Goal: Contribute content: Contribute content

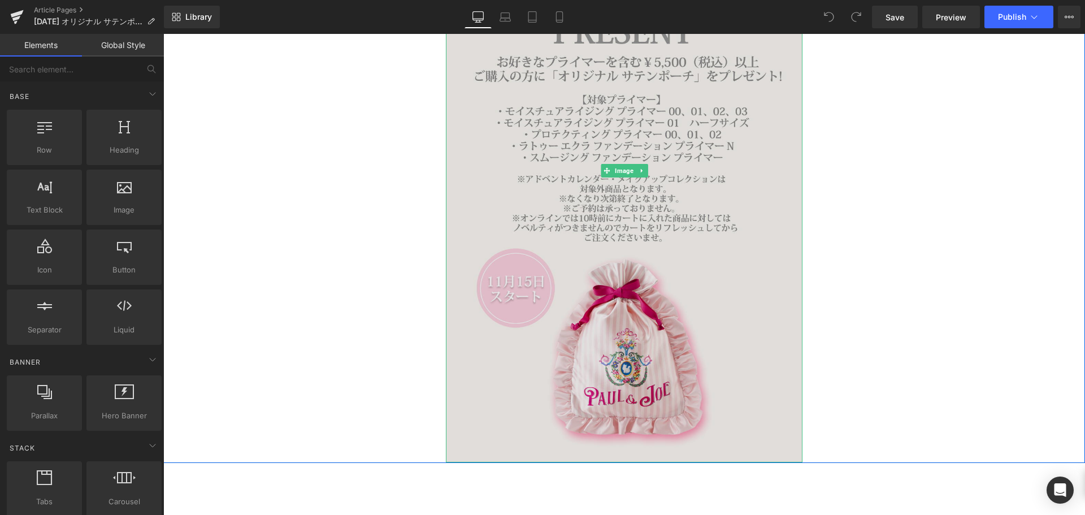
scroll to position [283, 0]
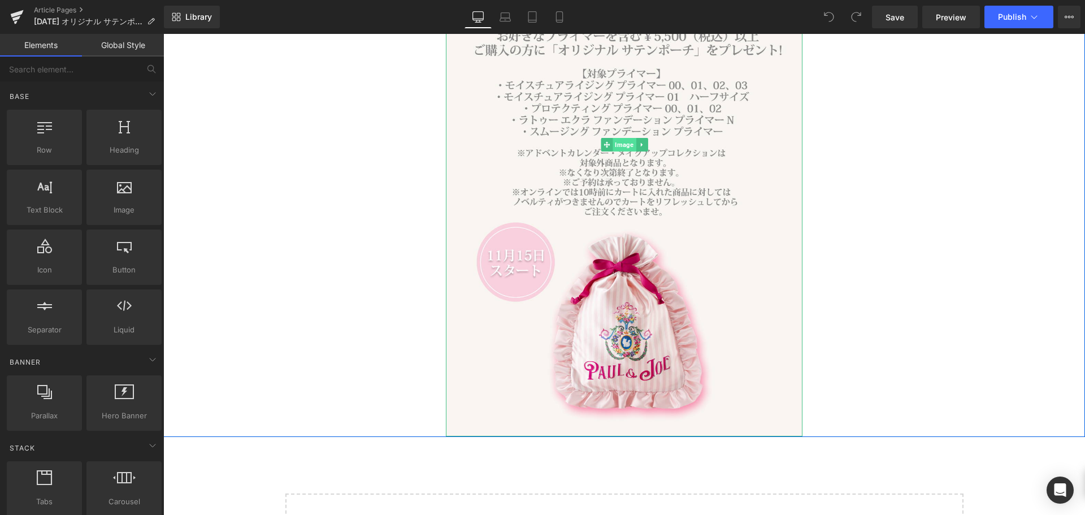
click at [613, 141] on span "Image" at bounding box center [624, 145] width 23 height 14
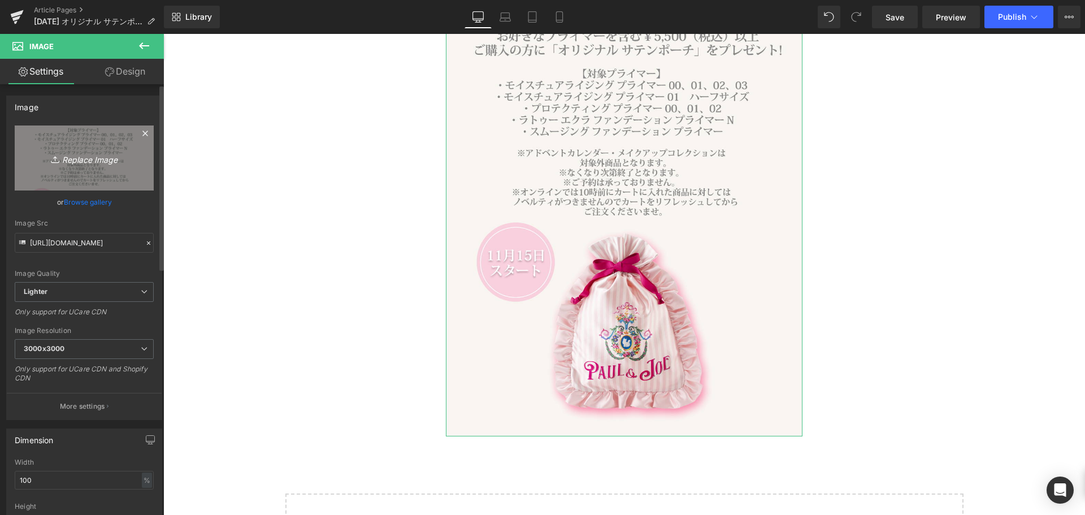
click at [70, 173] on link "Replace Image" at bounding box center [84, 157] width 139 height 65
type input "C:\fakepath\GWP.png"
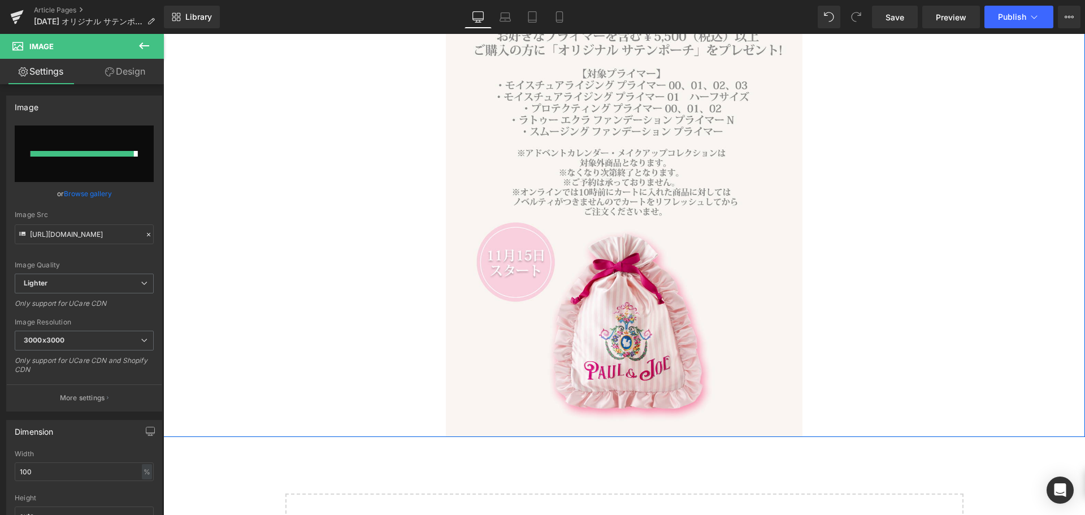
type input "[URL][DOMAIN_NAME]"
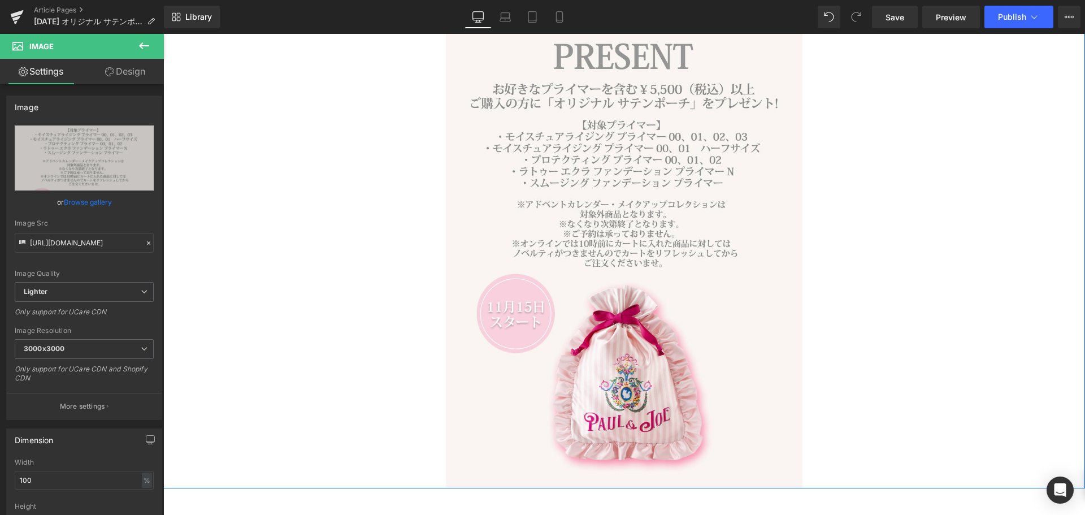
scroll to position [170, 0]
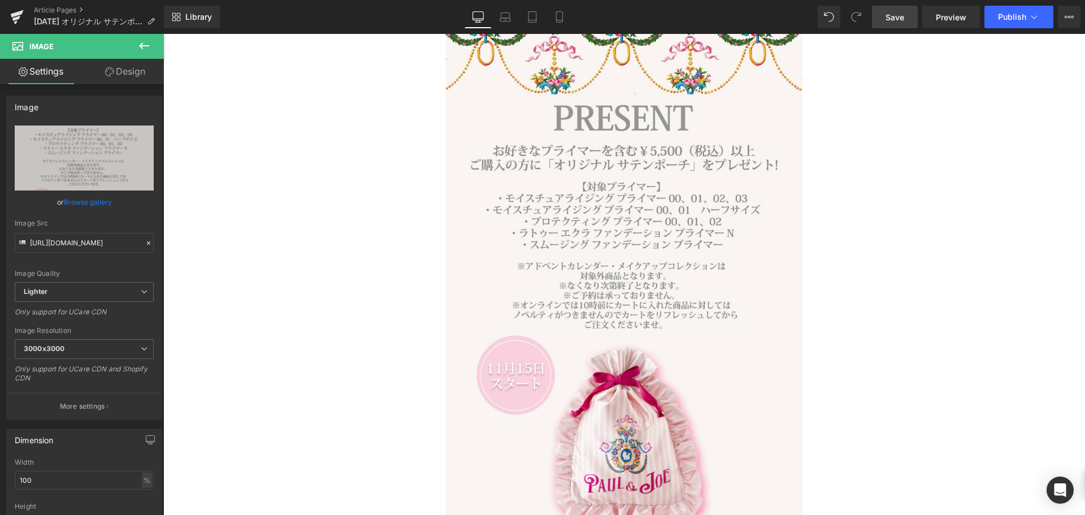
click at [897, 15] on span "Save" at bounding box center [895, 17] width 19 height 12
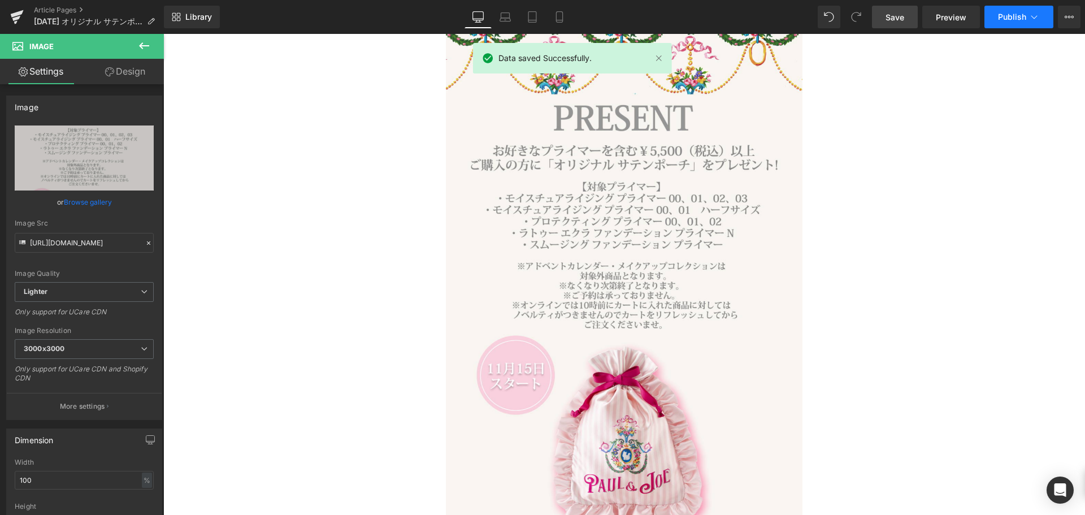
click at [995, 22] on button "Publish" at bounding box center [1019, 17] width 69 height 23
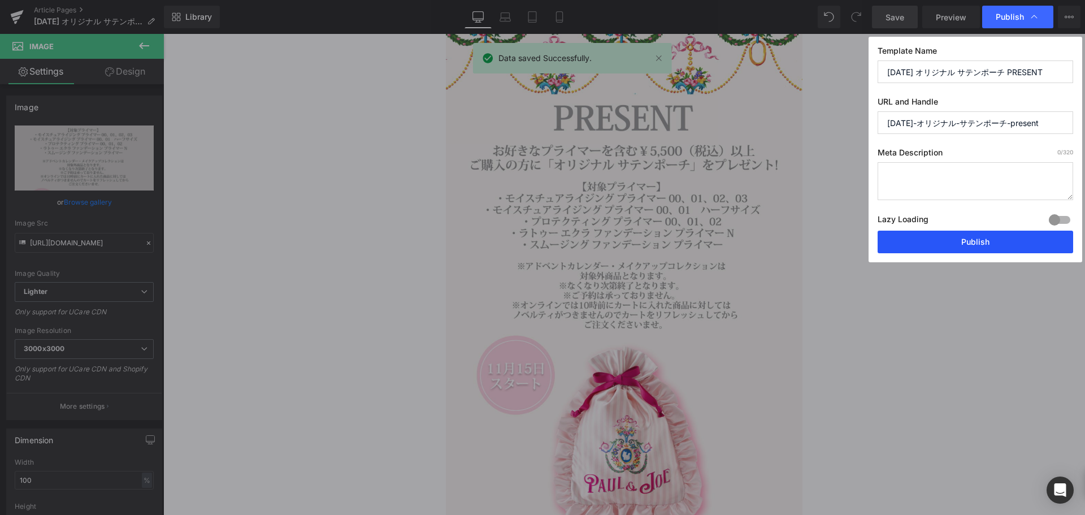
click at [902, 239] on button "Publish" at bounding box center [976, 242] width 196 height 23
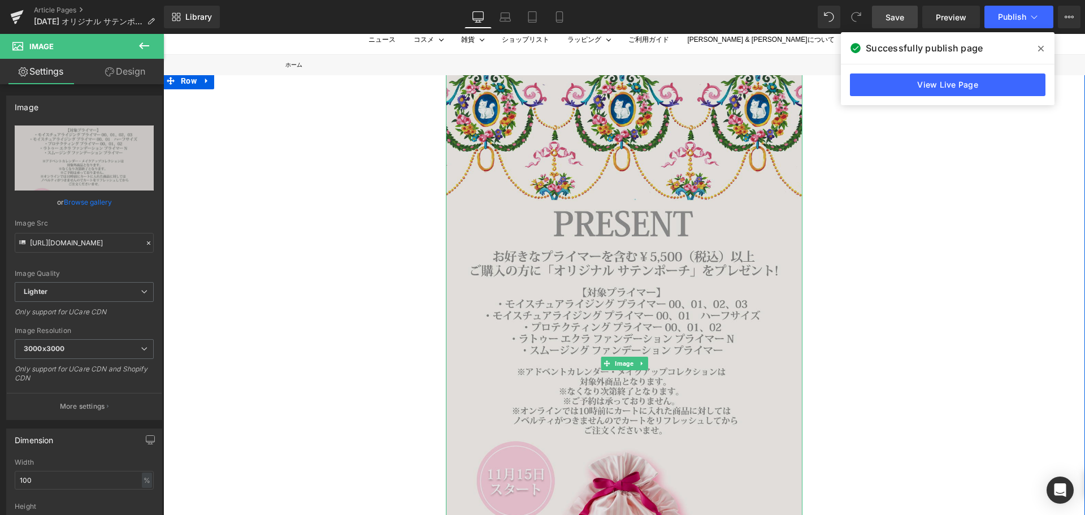
scroll to position [113, 0]
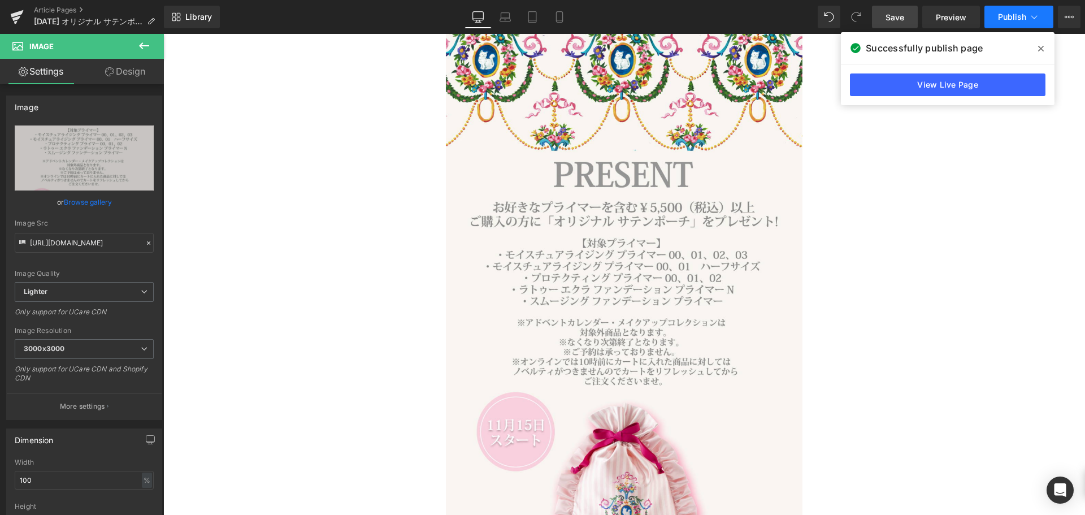
click at [1016, 18] on span "Publish" at bounding box center [1012, 16] width 28 height 9
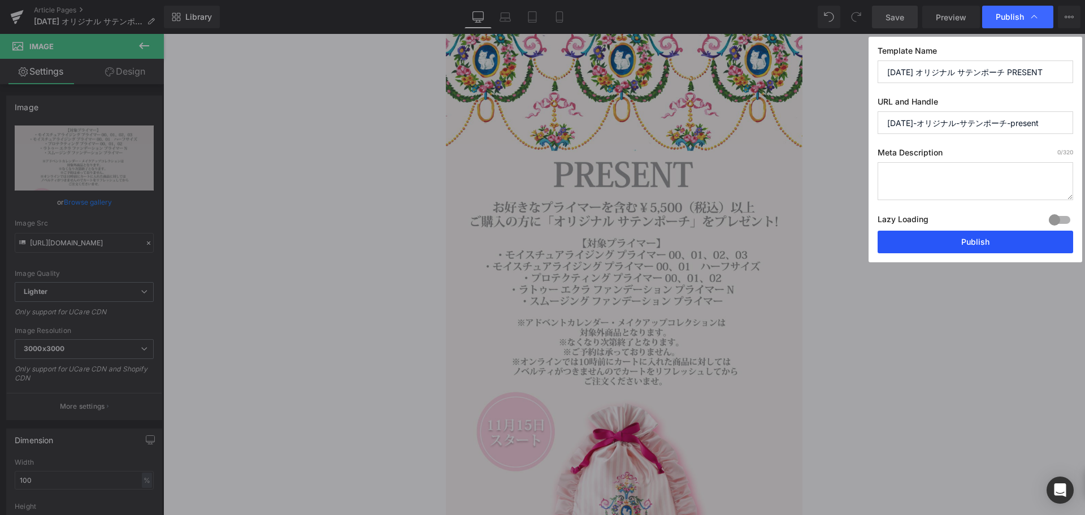
click at [947, 249] on button "Publish" at bounding box center [976, 242] width 196 height 23
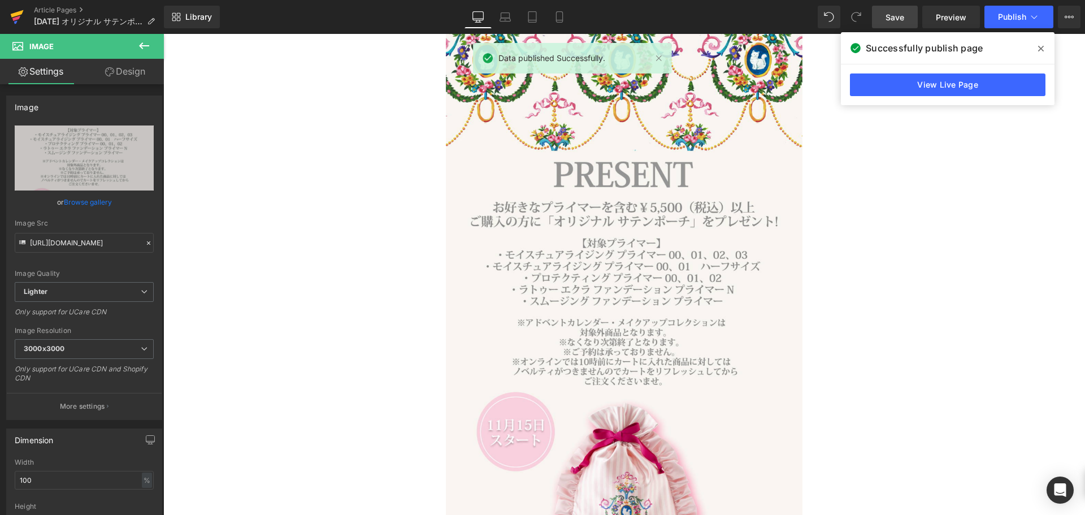
click at [21, 25] on icon at bounding box center [17, 17] width 14 height 28
